Goal: Information Seeking & Learning: Learn about a topic

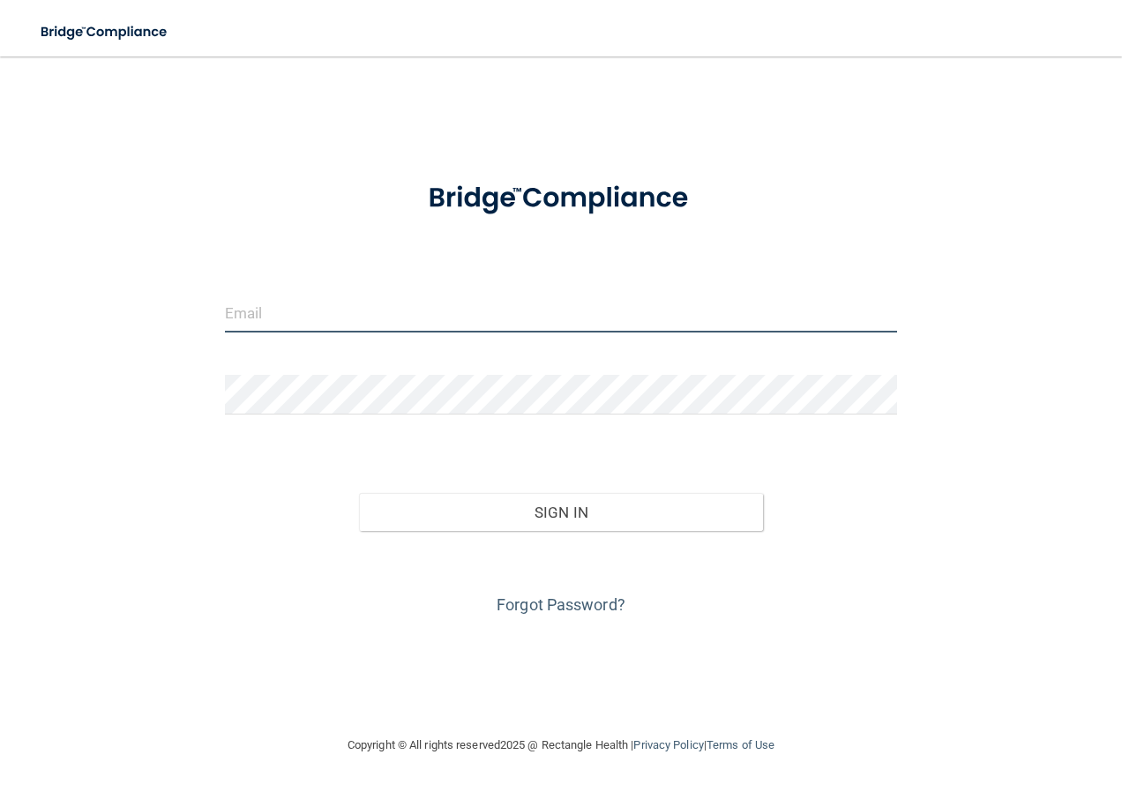
click at [434, 297] on input "email" at bounding box center [561, 313] width 673 height 40
type input "[EMAIL_ADDRESS][DOMAIN_NAME]"
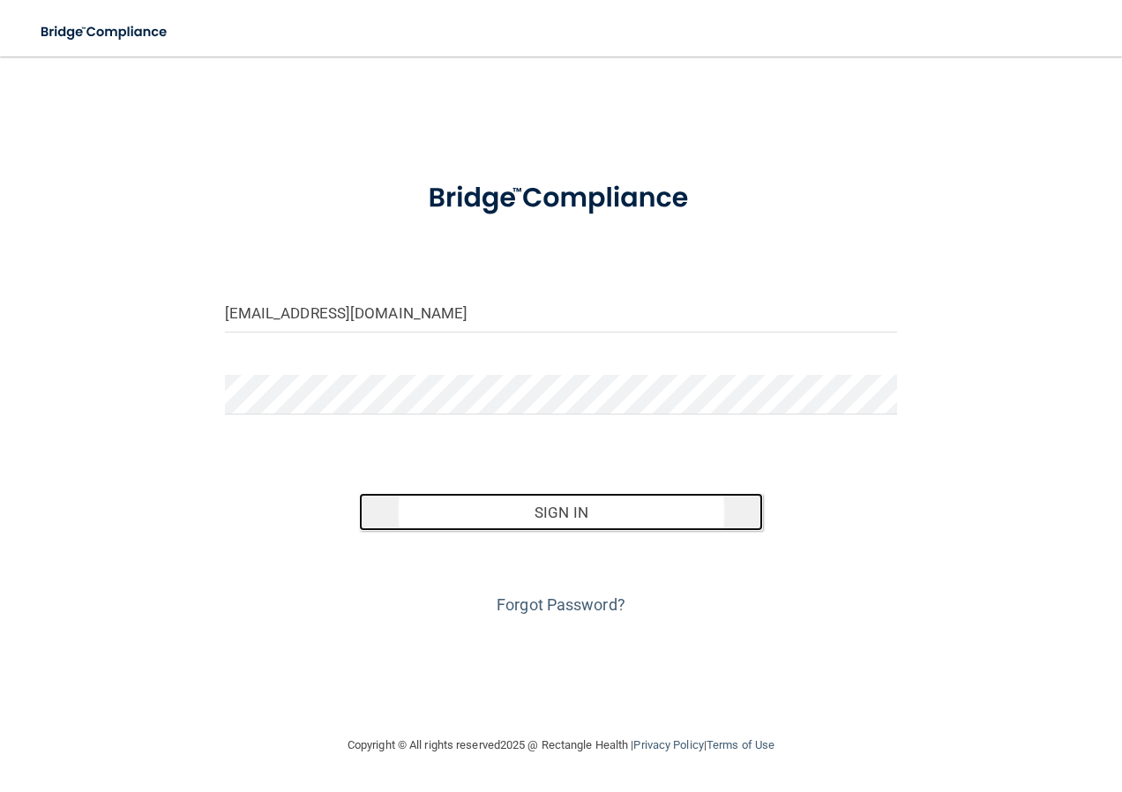
click at [643, 516] on button "Sign In" at bounding box center [561, 512] width 404 height 39
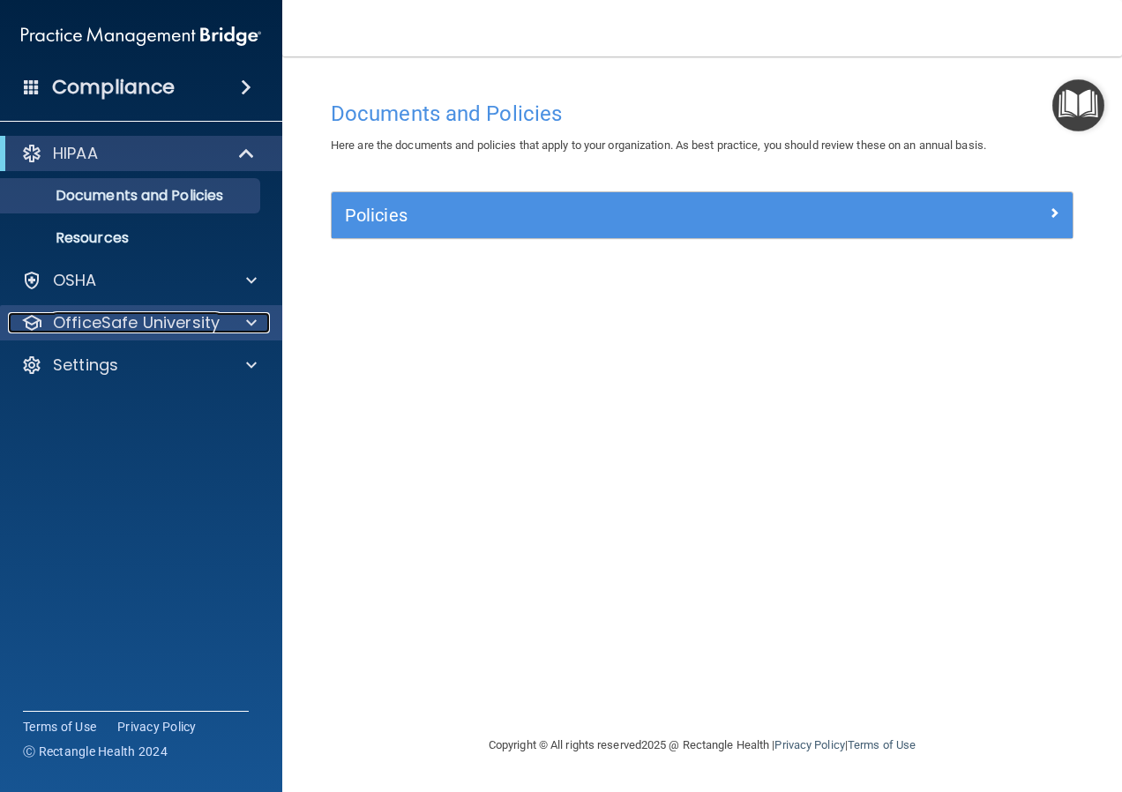
click at [250, 324] on span at bounding box center [251, 322] width 11 height 21
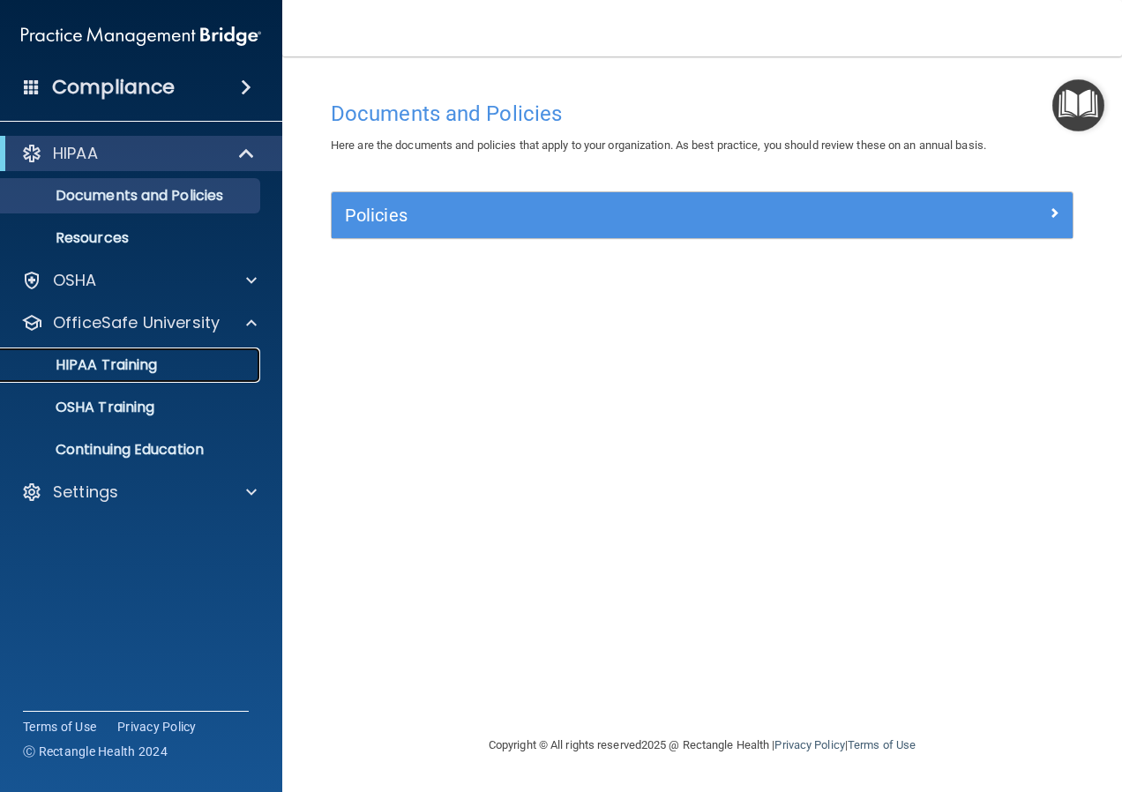
click at [135, 366] on p "HIPAA Training" at bounding box center [84, 365] width 146 height 18
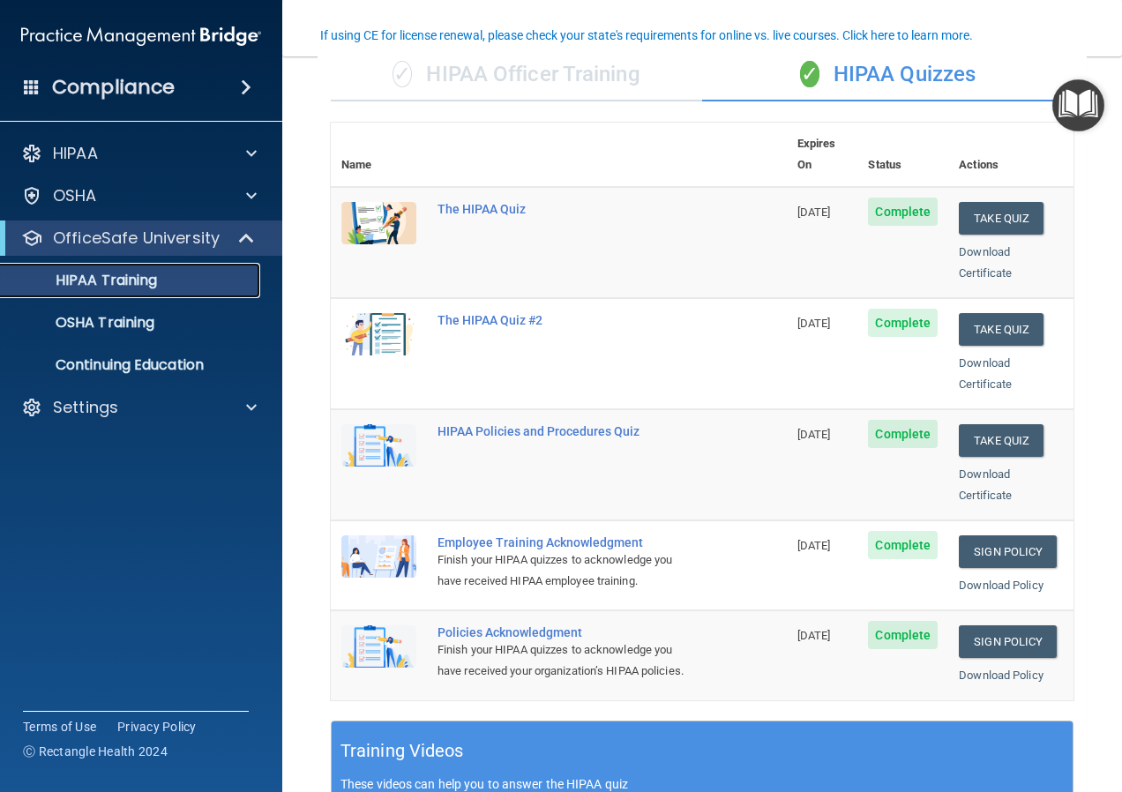
scroll to position [176, 0]
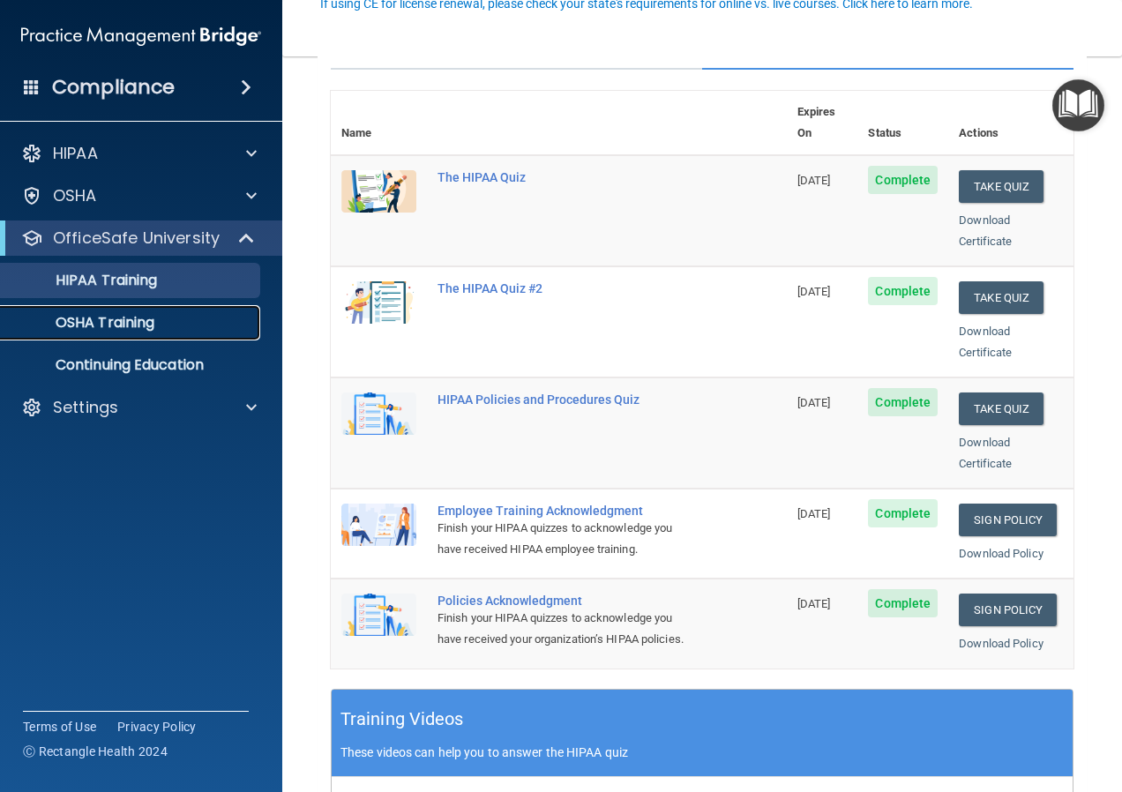
click at [126, 327] on p "OSHA Training" at bounding box center [82, 323] width 143 height 18
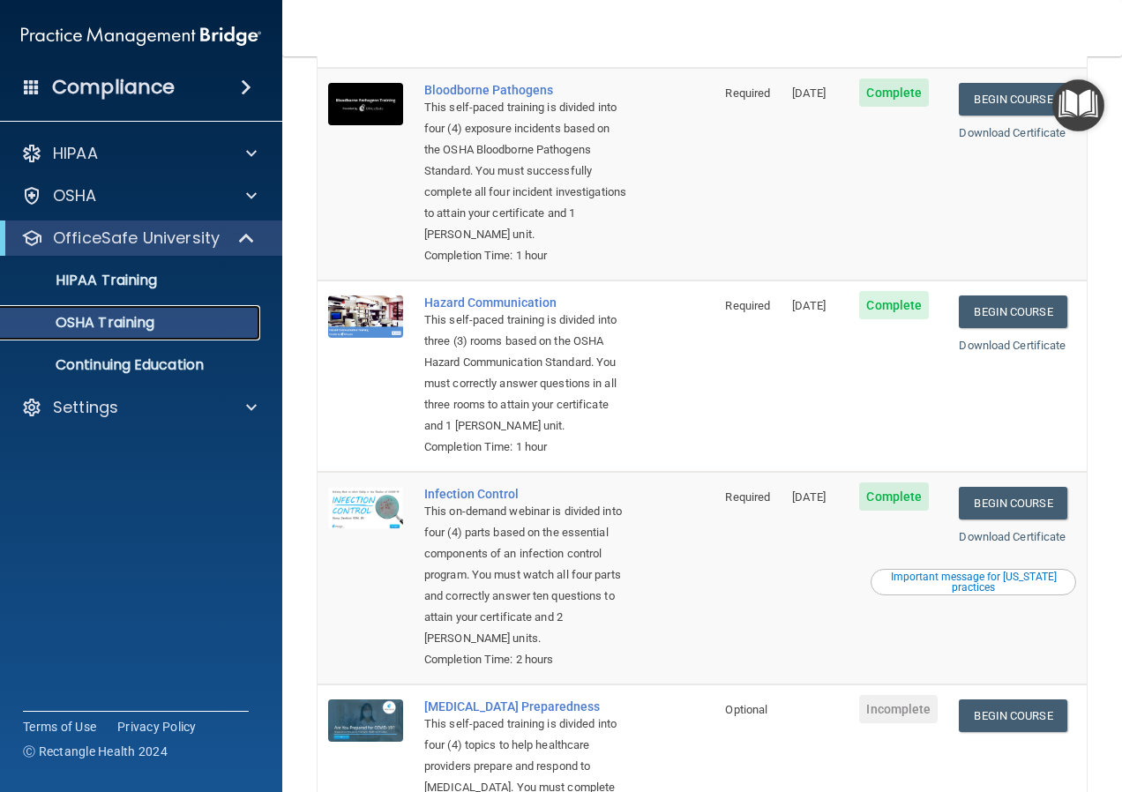
scroll to position [107, 0]
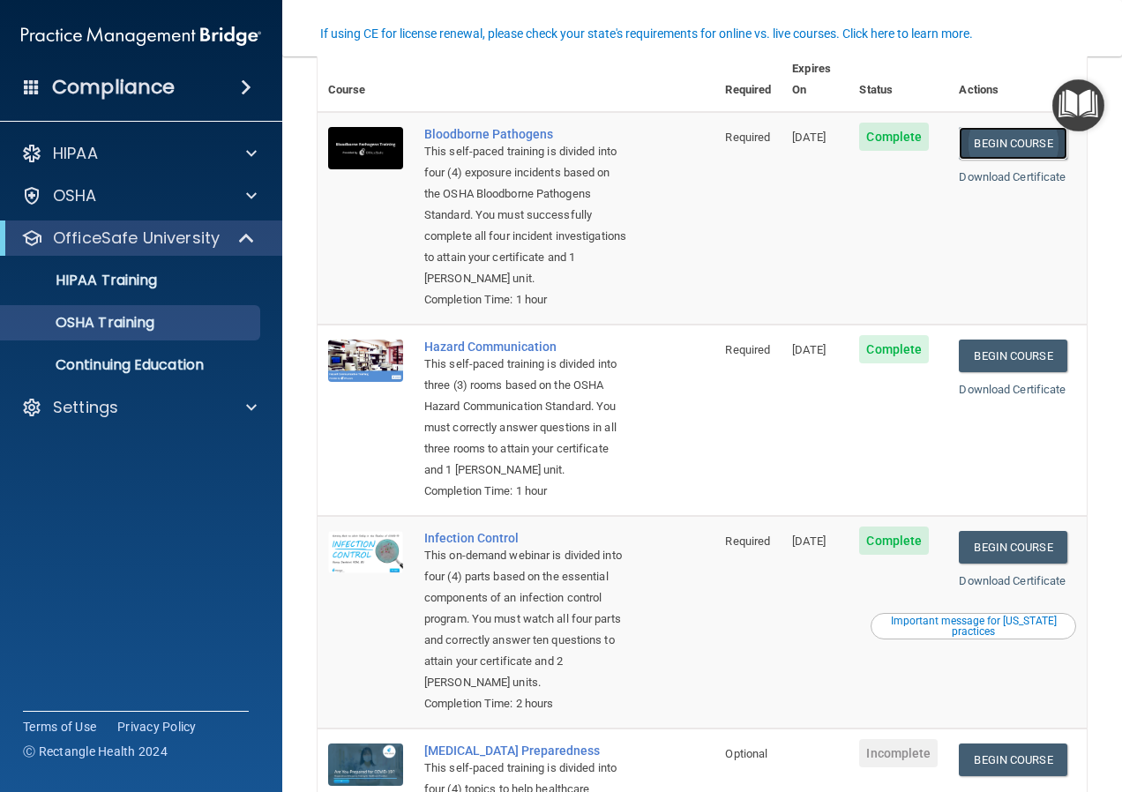
click at [992, 134] on link "Begin Course" at bounding box center [1013, 143] width 108 height 33
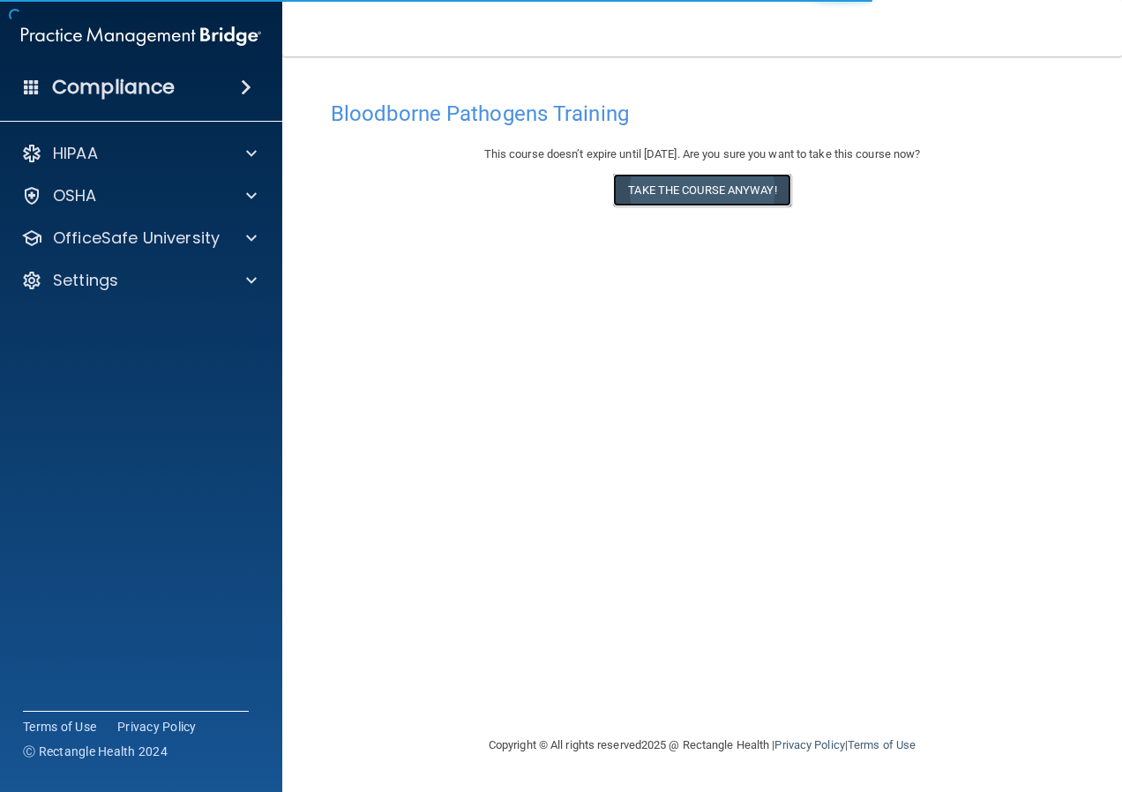
click at [737, 205] on button "Take the course anyway!" at bounding box center [701, 190] width 177 height 33
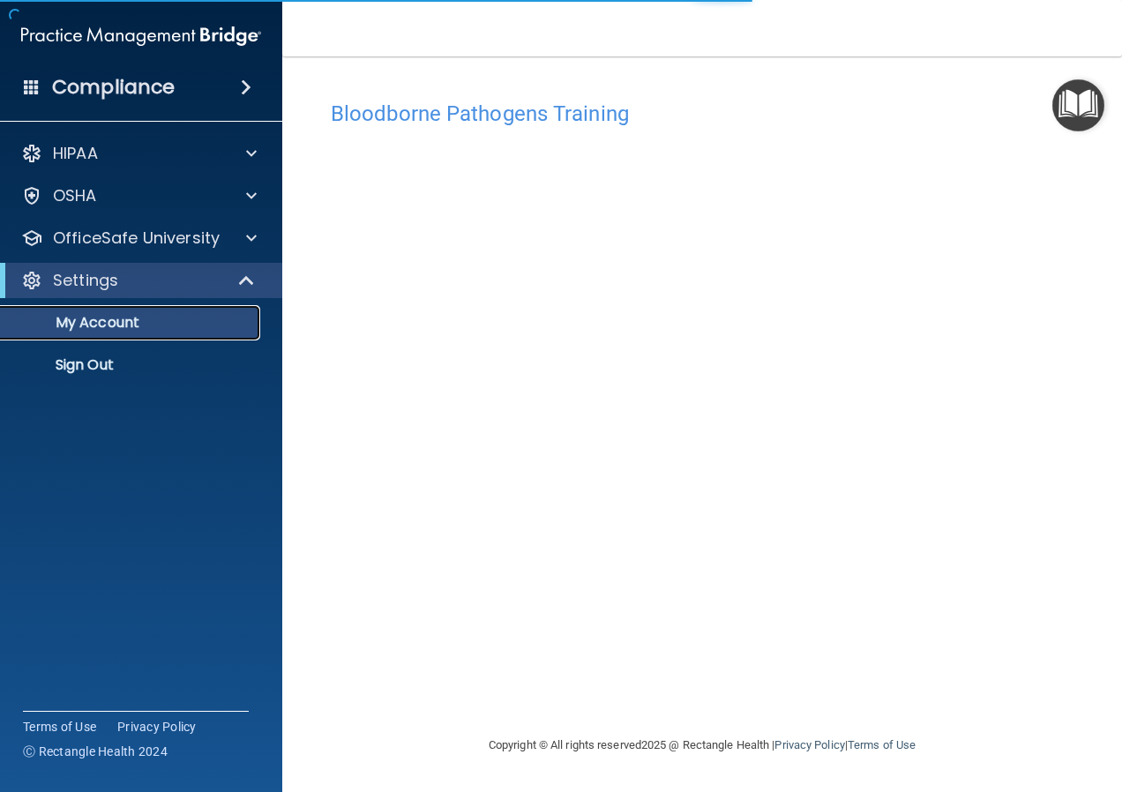
click at [183, 321] on p "My Account" at bounding box center [131, 323] width 241 height 18
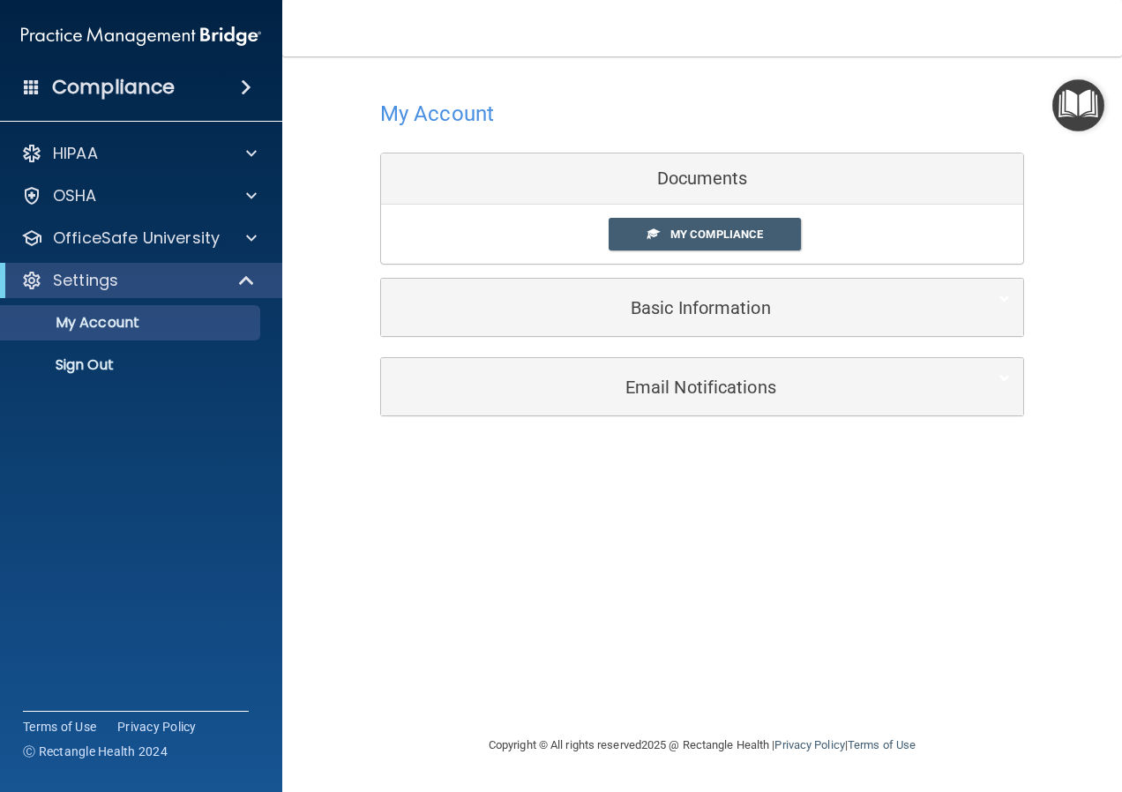
click at [687, 251] on div "My Compliance My Compliance My BAA" at bounding box center [702, 234] width 642 height 59
click at [693, 243] on link "My Compliance" at bounding box center [705, 234] width 193 height 33
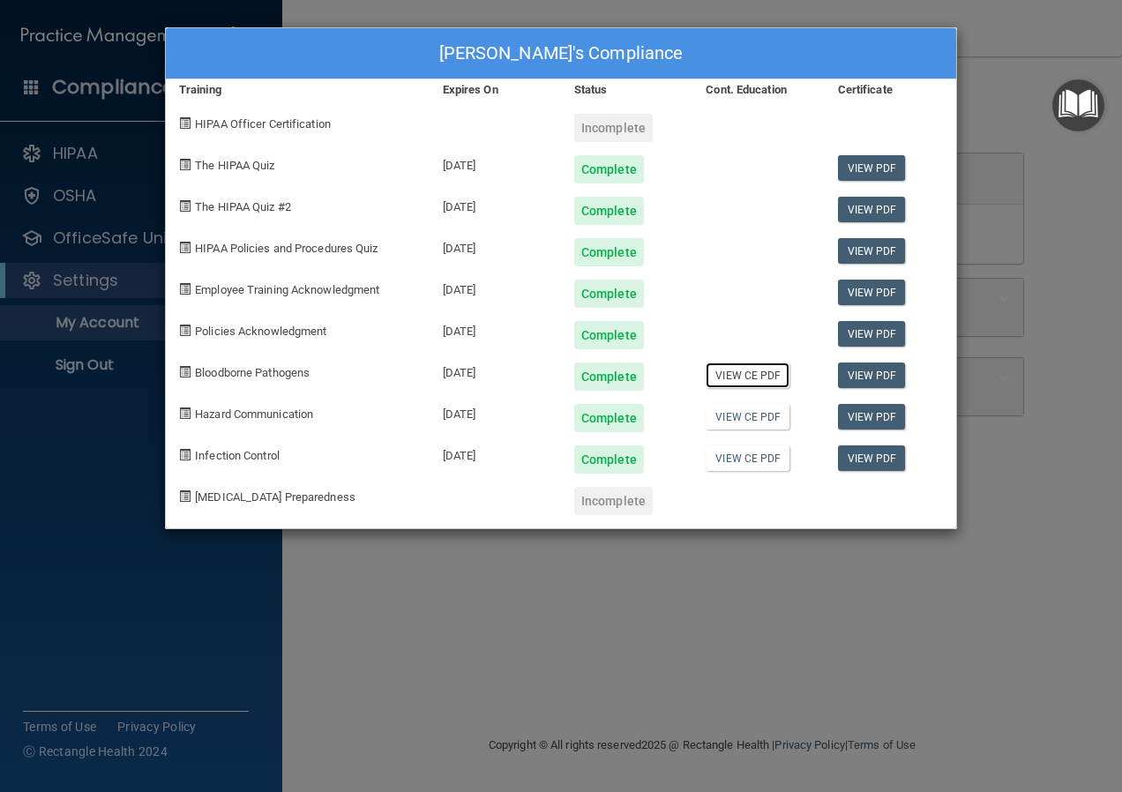
click at [738, 379] on link "View CE PDF" at bounding box center [748, 375] width 84 height 26
click at [533, 678] on div "Tenzin Dekhong's Compliance Training Expires On Status Cont. Education Certific…" at bounding box center [561, 396] width 1122 height 792
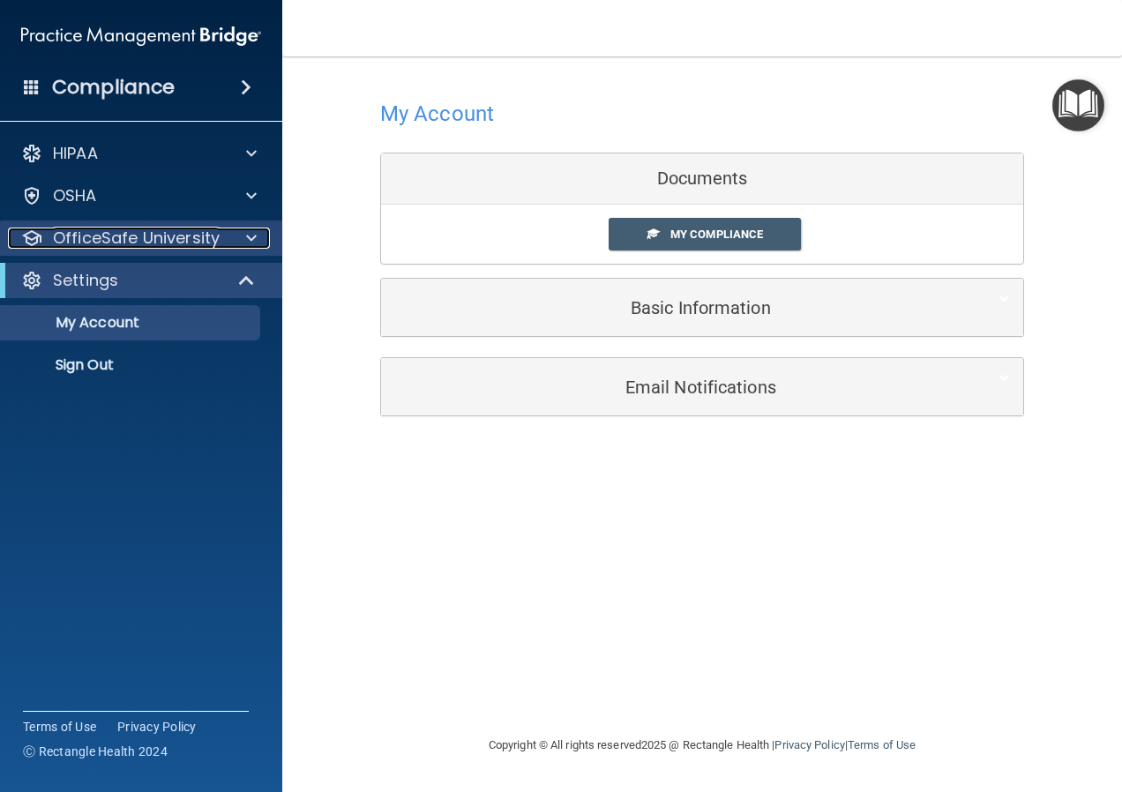
click at [258, 229] on div at bounding box center [249, 238] width 44 height 21
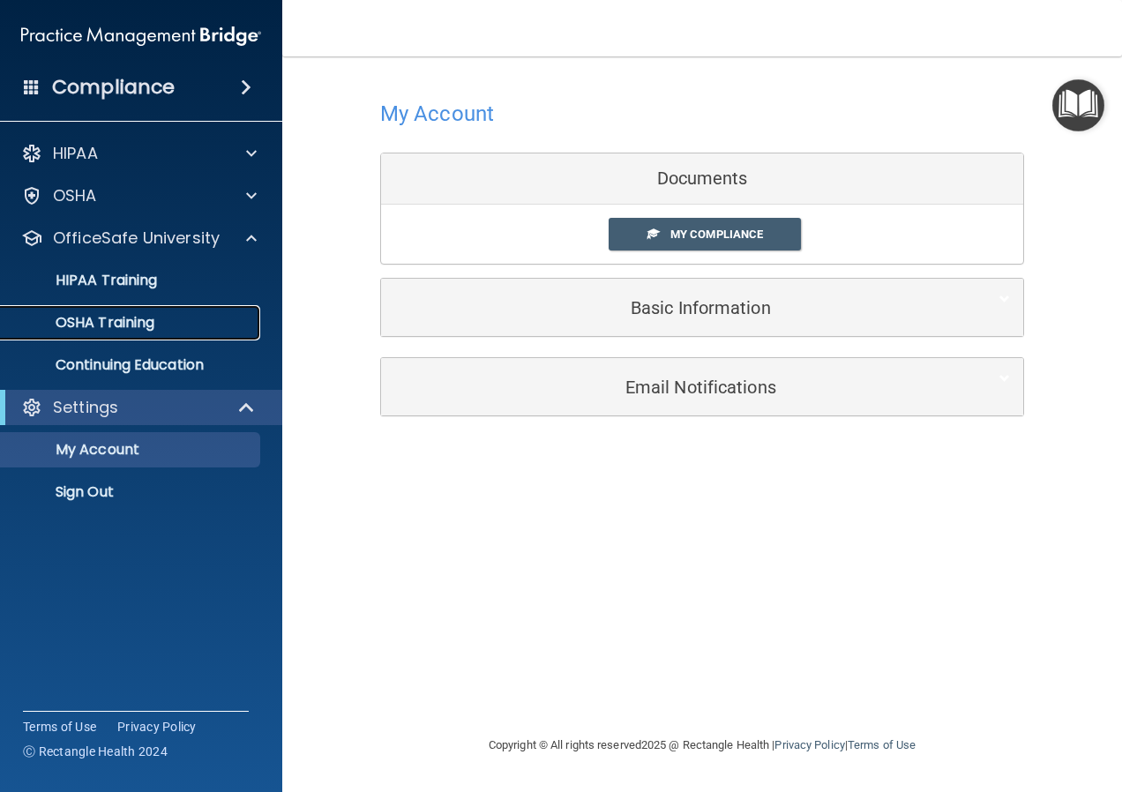
click at [132, 316] on p "OSHA Training" at bounding box center [82, 323] width 143 height 18
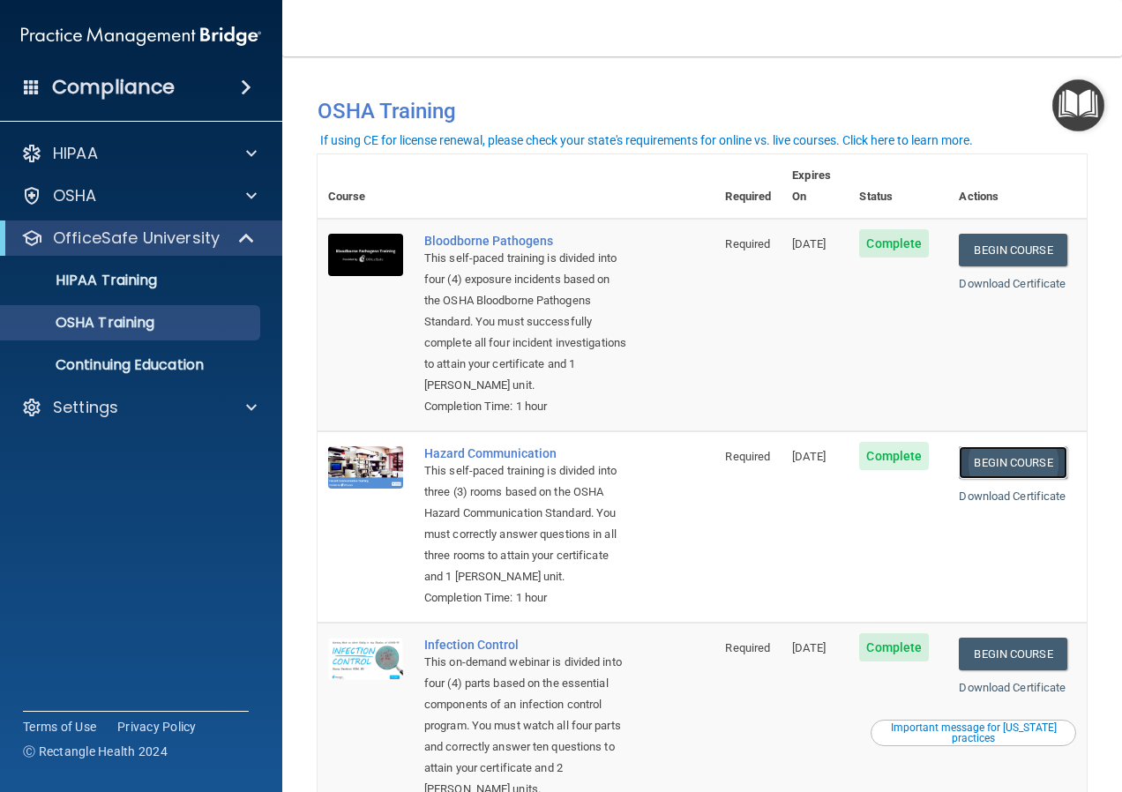
click at [990, 461] on link "Begin Course" at bounding box center [1013, 462] width 108 height 33
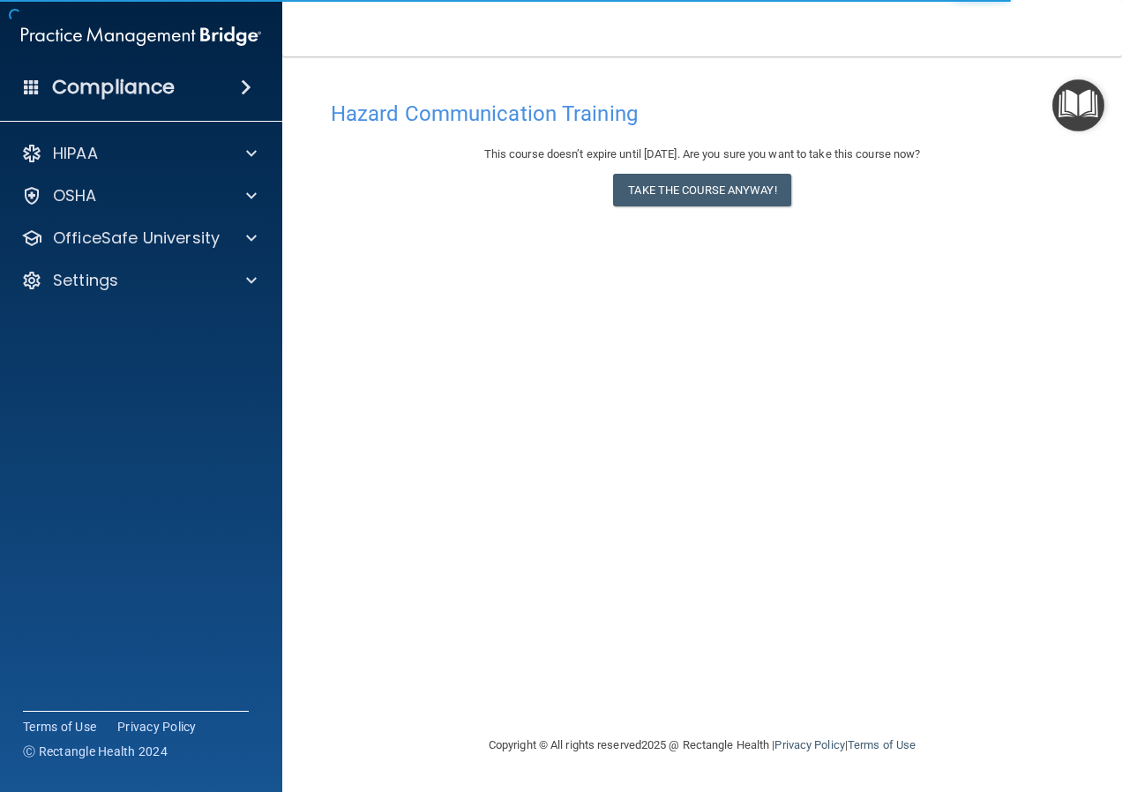
click at [730, 173] on div "This course doesn’t expire until 12/13/2025. Are you sure you want to take this…" at bounding box center [702, 179] width 743 height 71
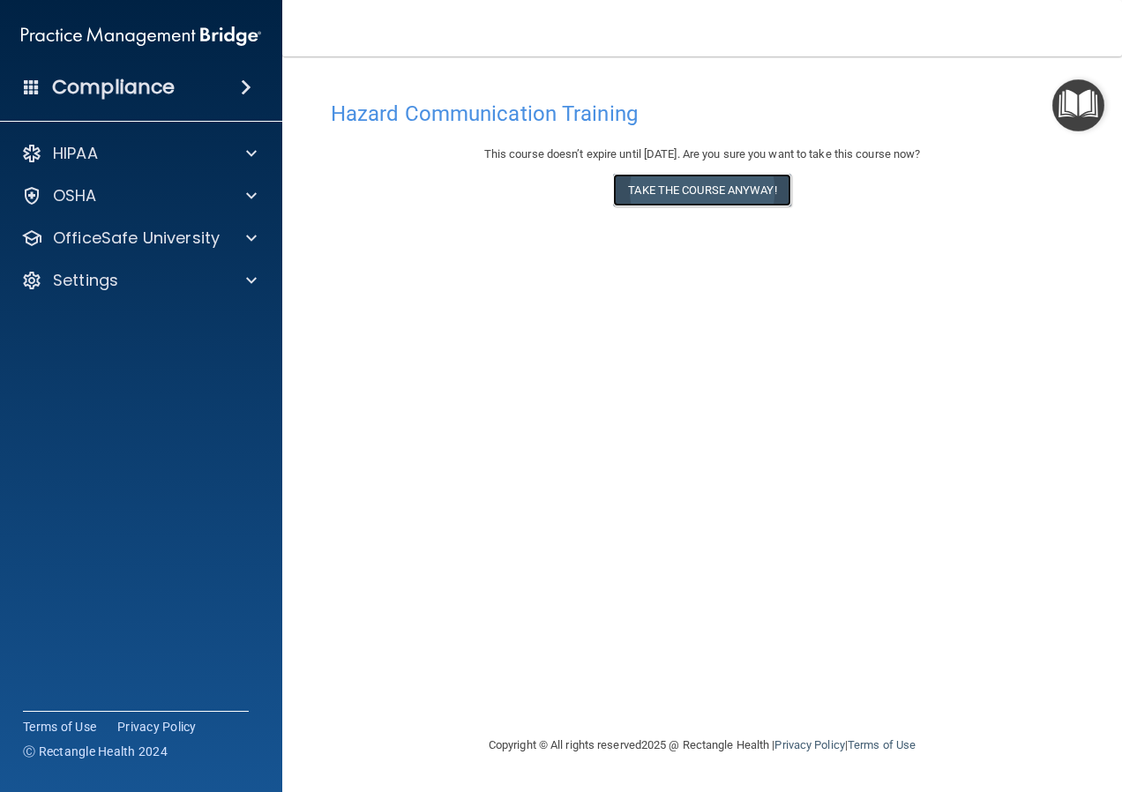
click at [728, 192] on button "Take the course anyway!" at bounding box center [701, 190] width 177 height 33
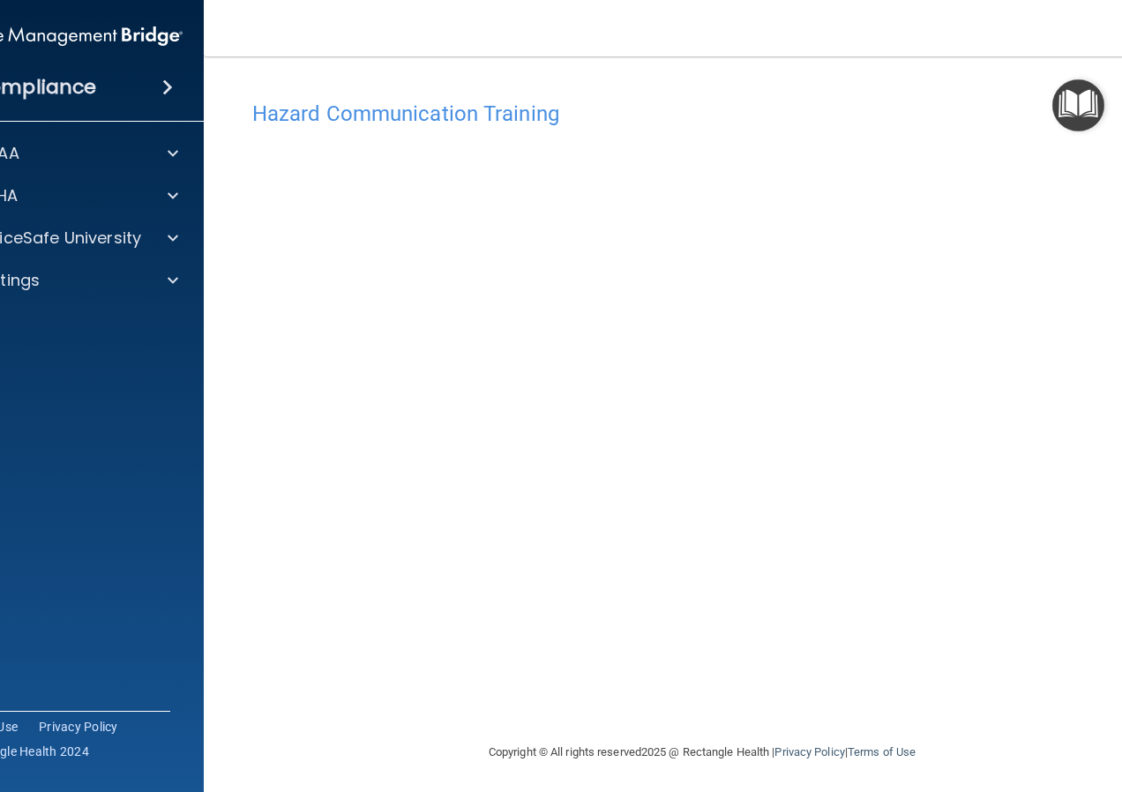
scroll to position [3, 0]
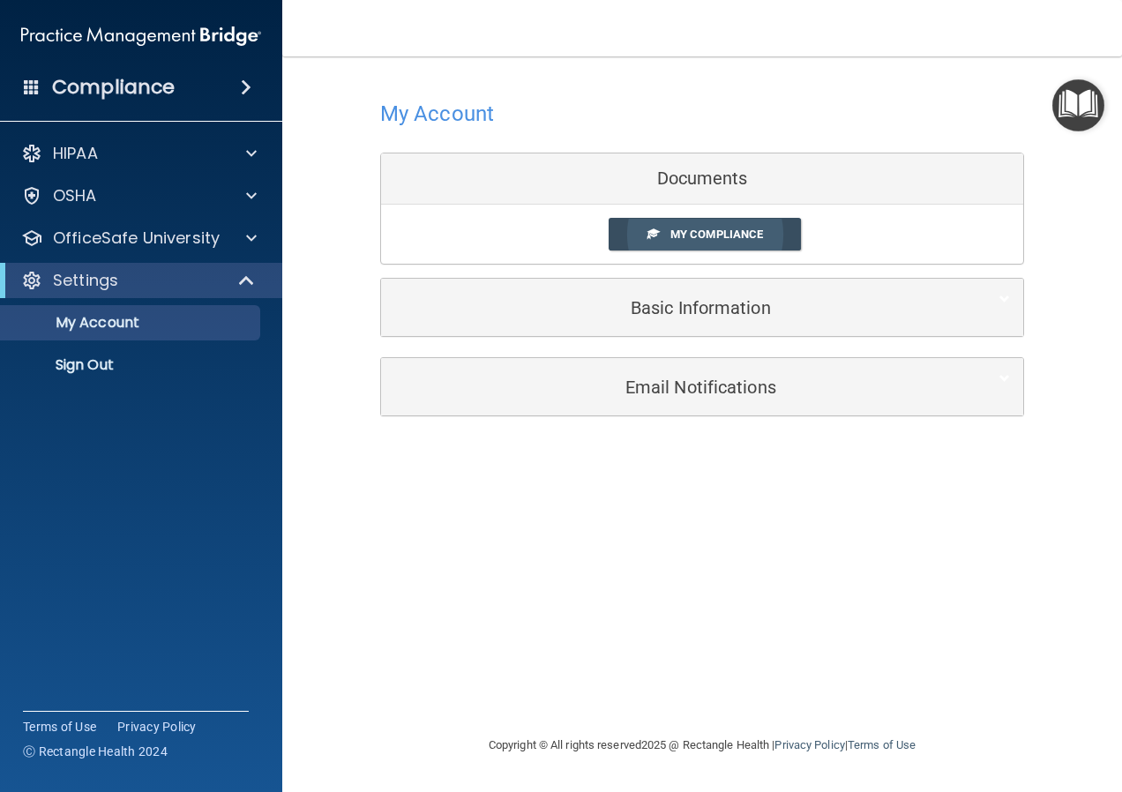
click at [717, 234] on span "My Compliance" at bounding box center [716, 234] width 93 height 13
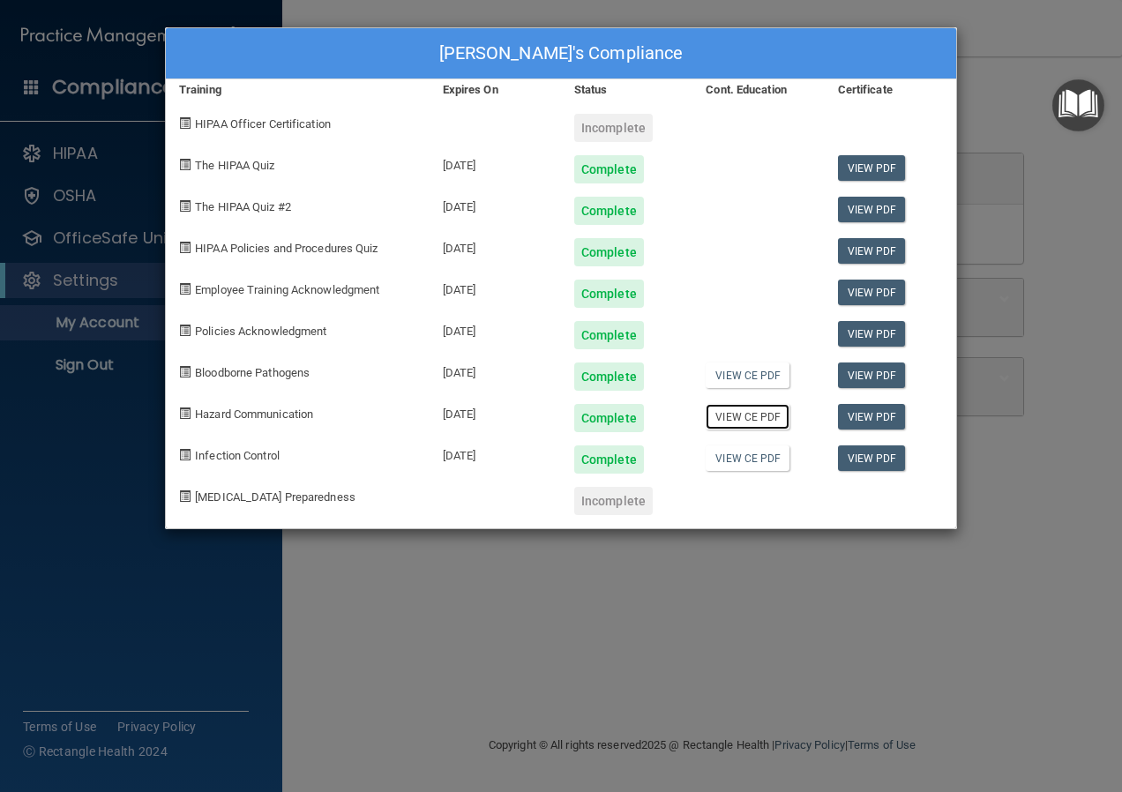
click at [757, 418] on link "View CE PDF" at bounding box center [748, 417] width 84 height 26
click at [251, 454] on span "Infection Control" at bounding box center [237, 455] width 85 height 13
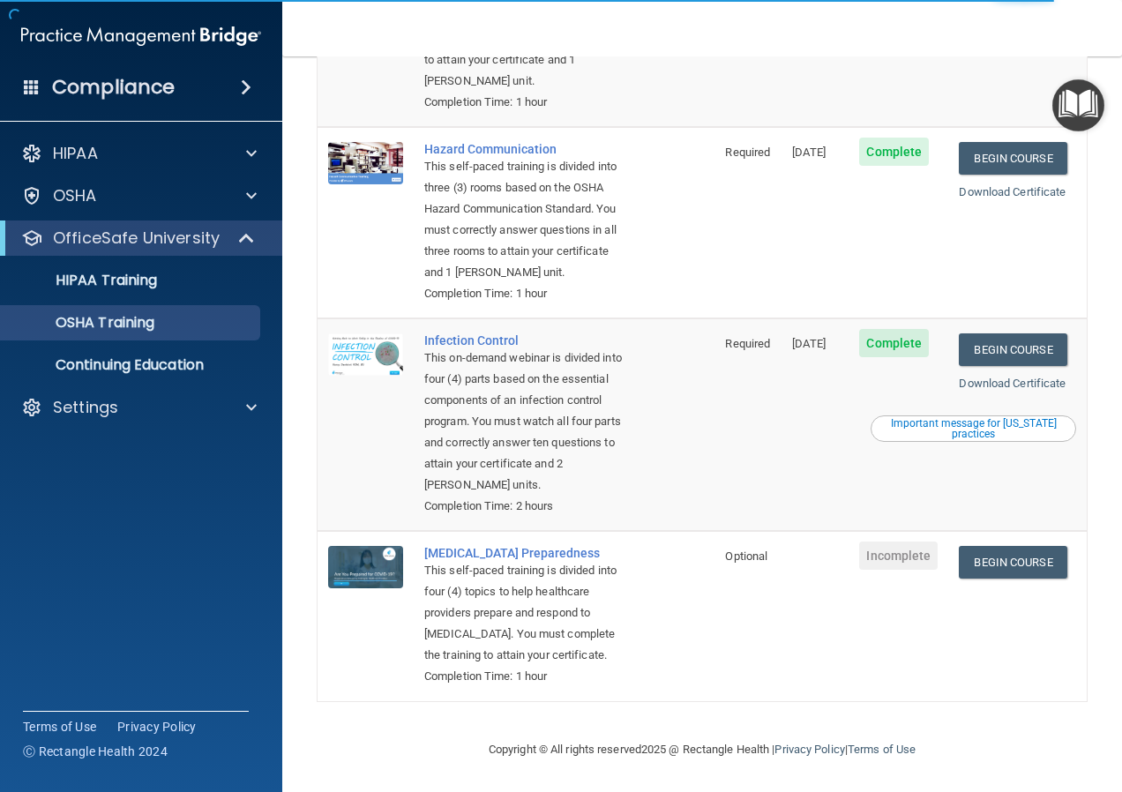
scroll to position [371, 0]
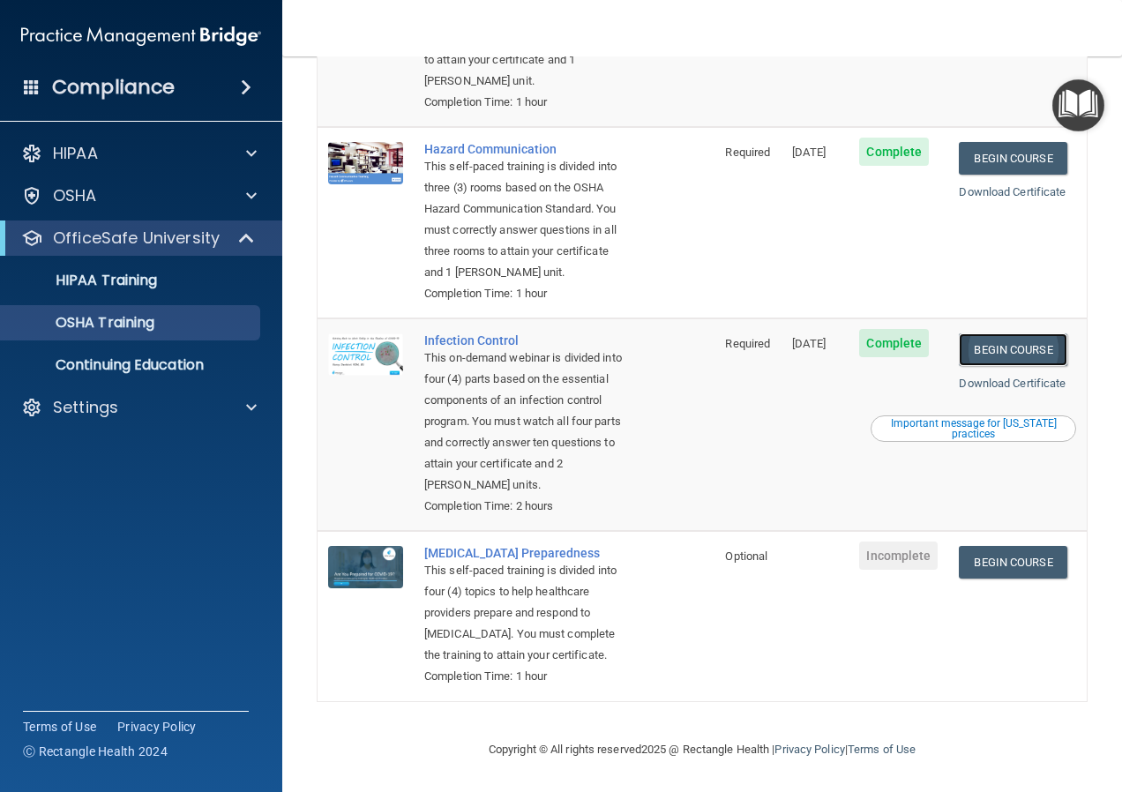
click at [1012, 333] on link "Begin Course" at bounding box center [1013, 349] width 108 height 33
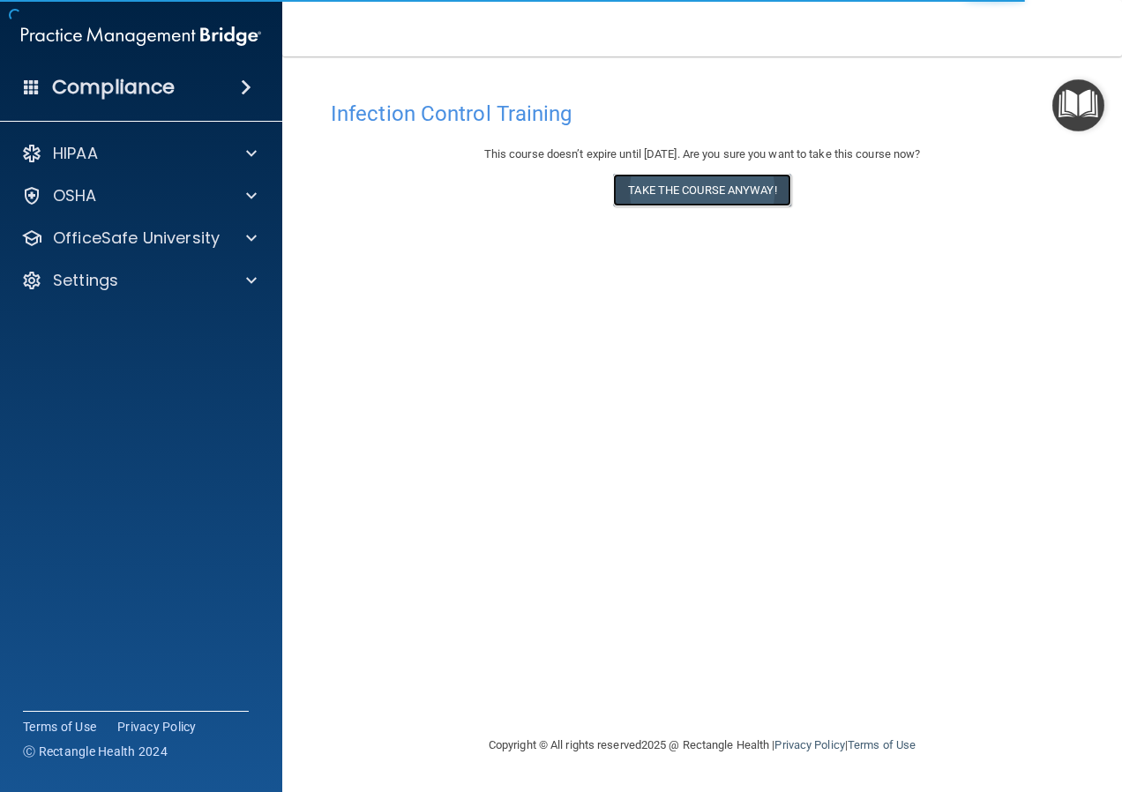
click at [721, 189] on button "Take the course anyway!" at bounding box center [701, 190] width 177 height 33
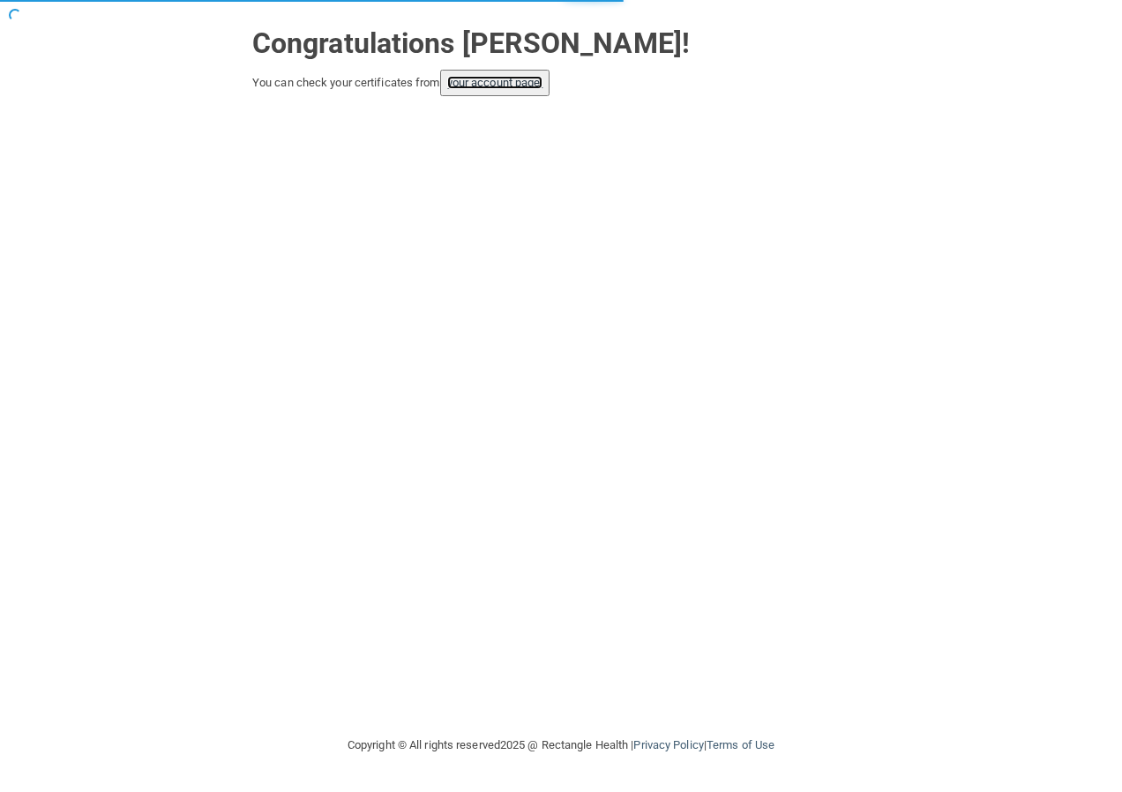
click at [523, 82] on link "your account page!" at bounding box center [495, 82] width 96 height 13
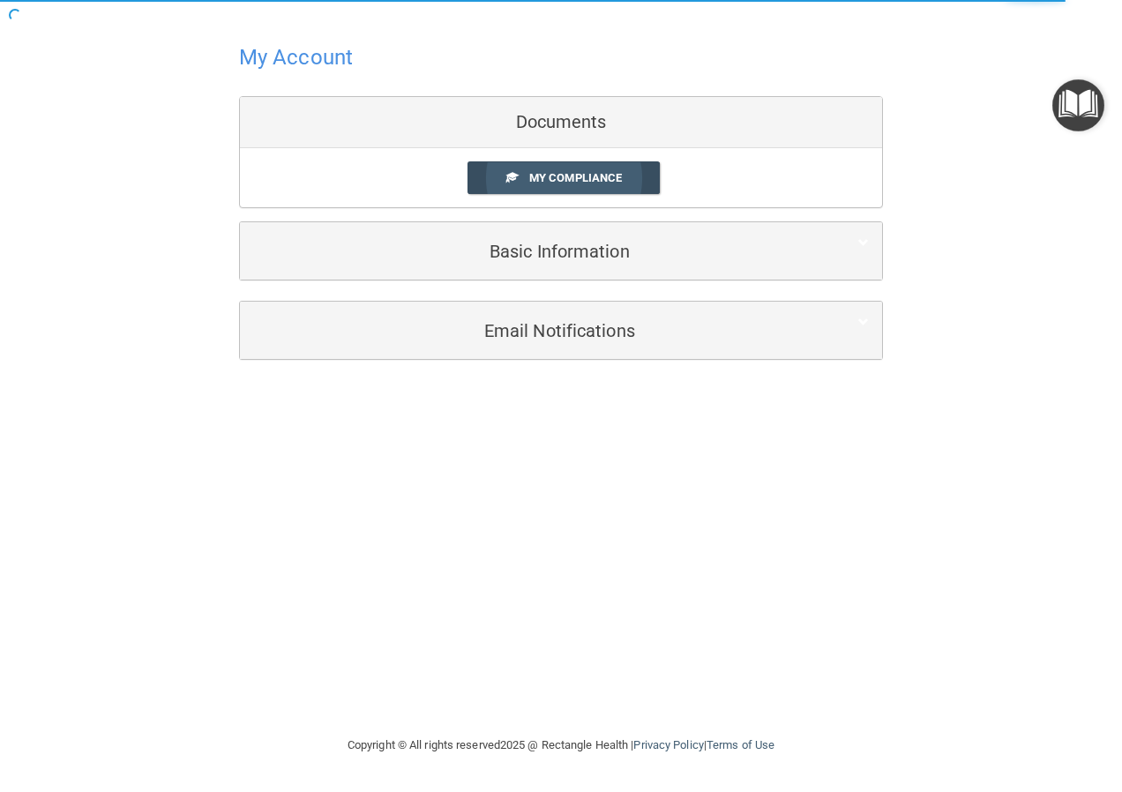
click at [541, 172] on span "My Compliance" at bounding box center [575, 177] width 93 height 13
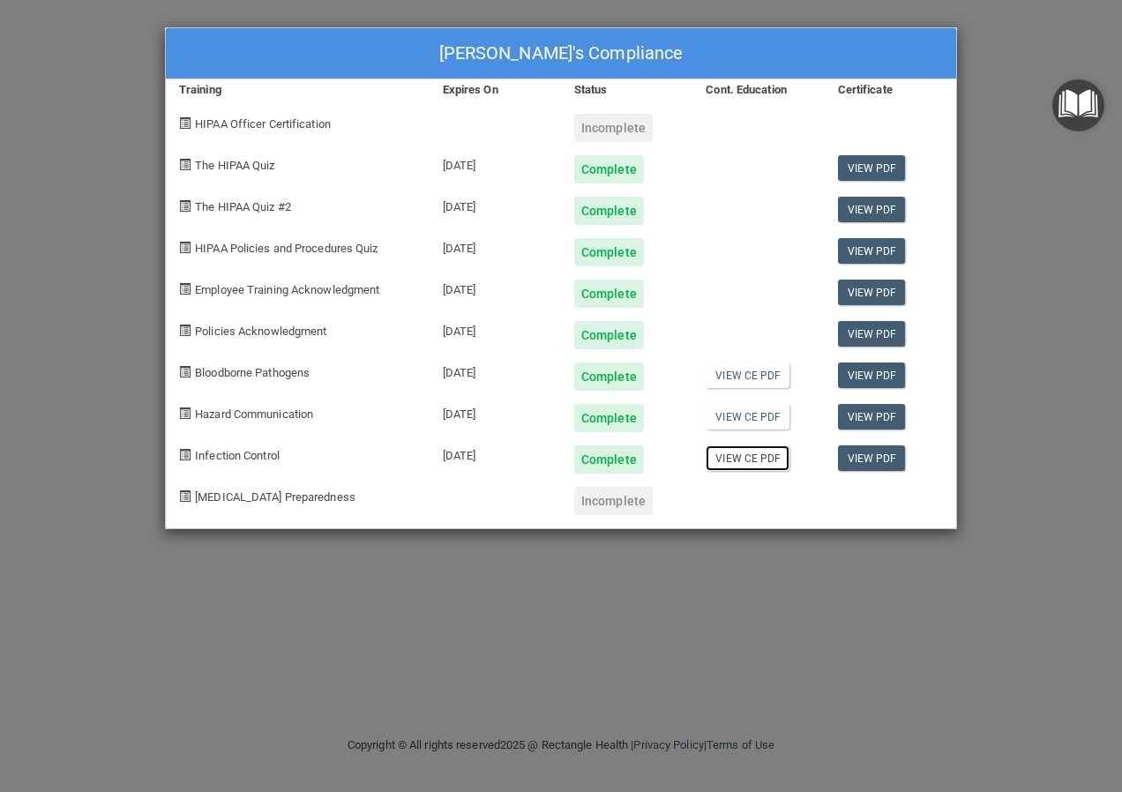
click at [751, 465] on link "View CE PDF" at bounding box center [748, 458] width 84 height 26
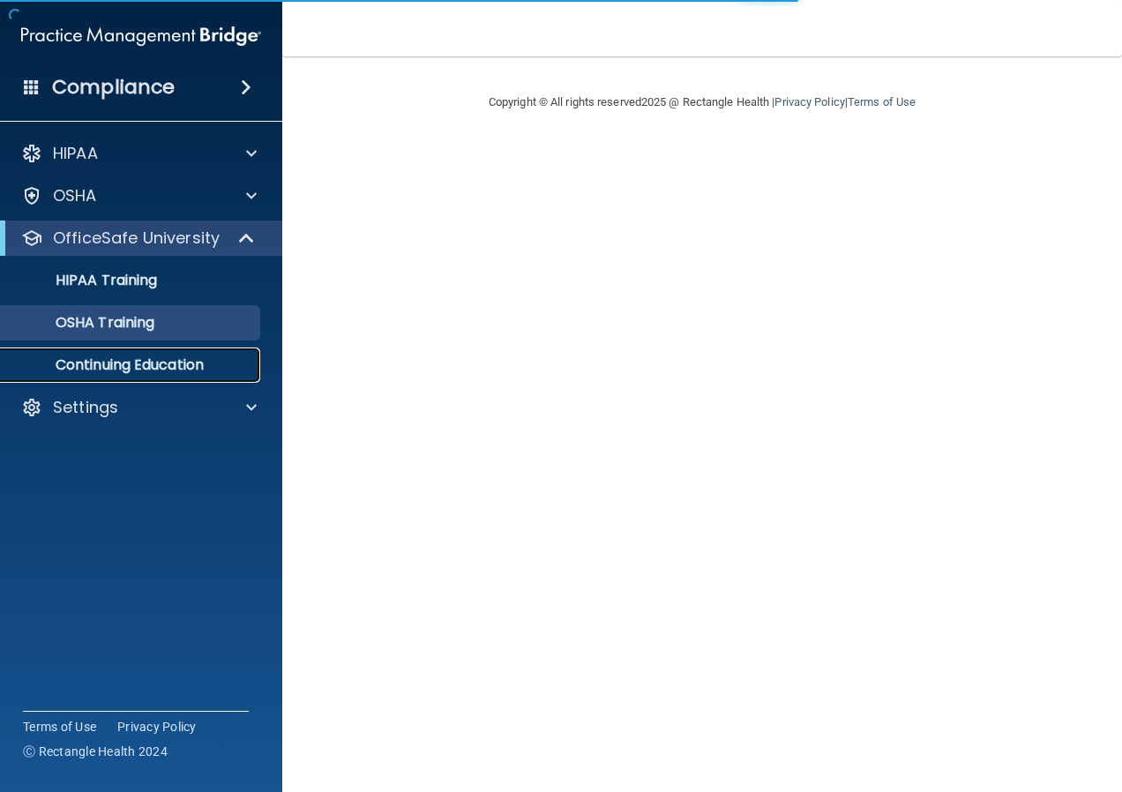
click at [213, 364] on p "Continuing Education" at bounding box center [131, 365] width 241 height 18
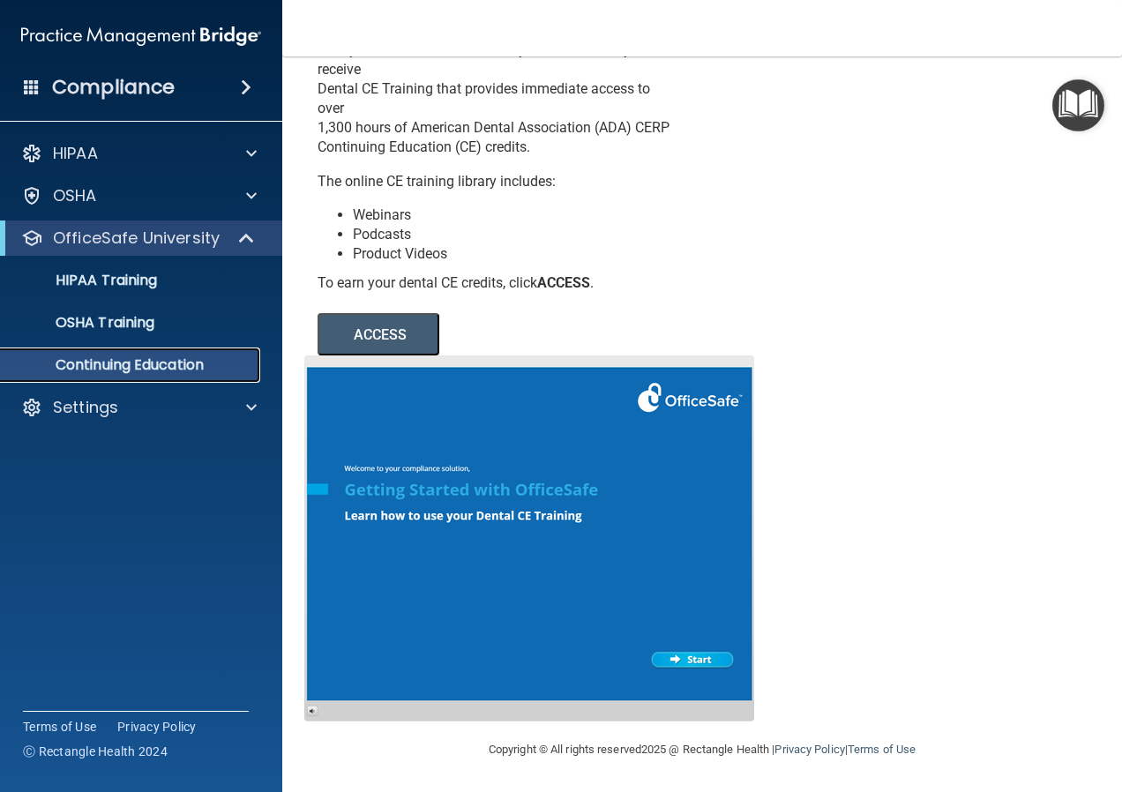
scroll to position [105, 0]
click at [150, 321] on p "OSHA Training" at bounding box center [82, 323] width 143 height 18
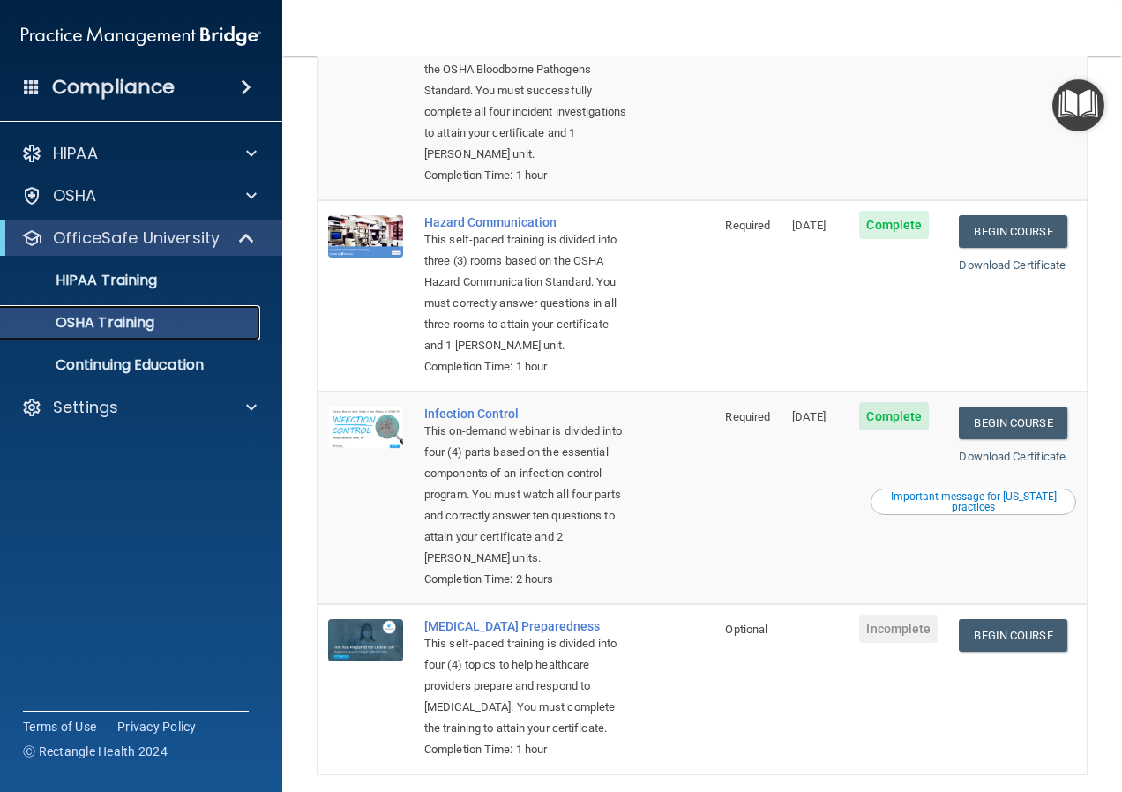
scroll to position [283, 0]
